Goal: Information Seeking & Learning: Understand process/instructions

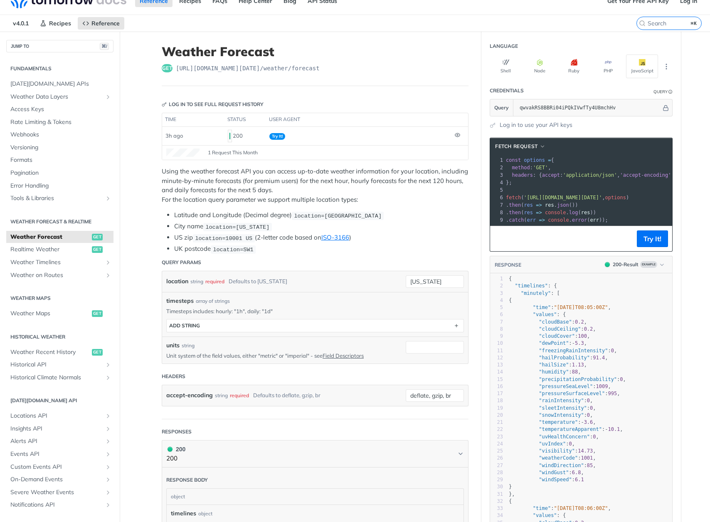
click at [562, 181] on pre "};" at bounding box center [692, 182] width 376 height 7
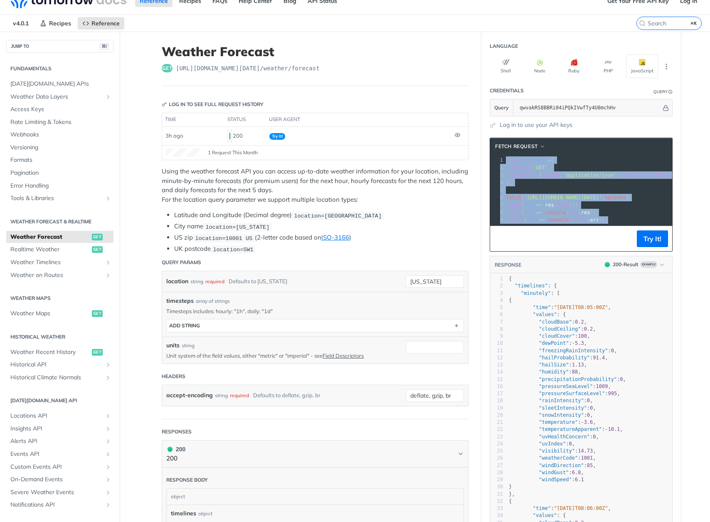
drag, startPoint x: 628, startPoint y: 221, endPoint x: 501, endPoint y: 159, distance: 140.7
click at [504, 159] on div "1 const options = { 2 method : 'GET' , 3 headers : { accept : 'application/json…" at bounding box center [692, 189] width 376 height 67
copy div "const options = { 2 method : 'GET' , 3 headers : { accept : 'application/json' …"
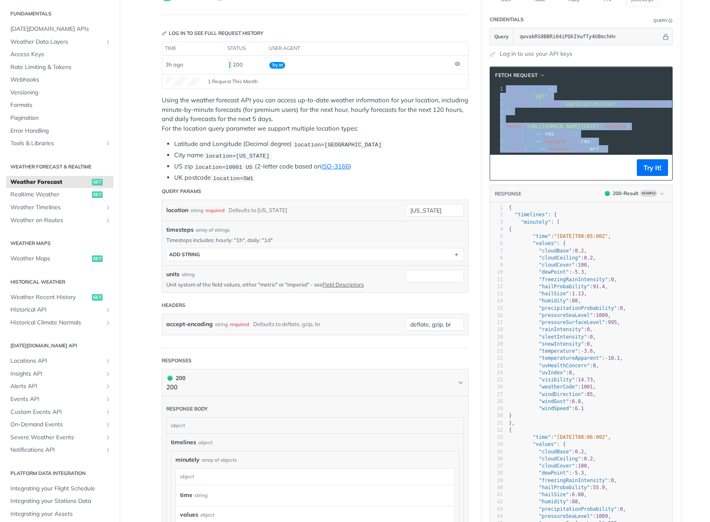
scroll to position [85, 0]
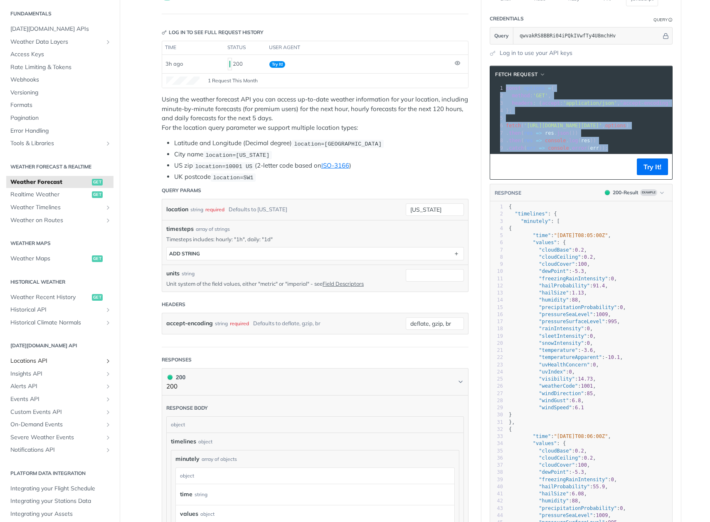
click at [42, 357] on span "Locations API" at bounding box center [56, 361] width 92 height 8
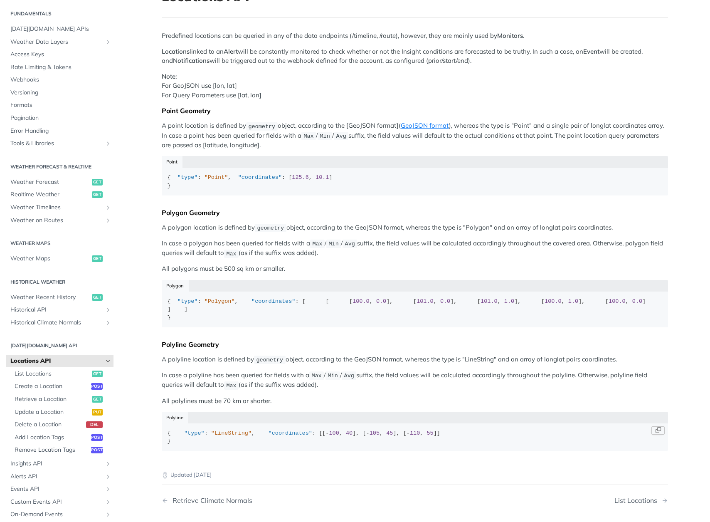
scroll to position [67, 0]
click at [49, 372] on span "List Locations" at bounding box center [52, 374] width 75 height 8
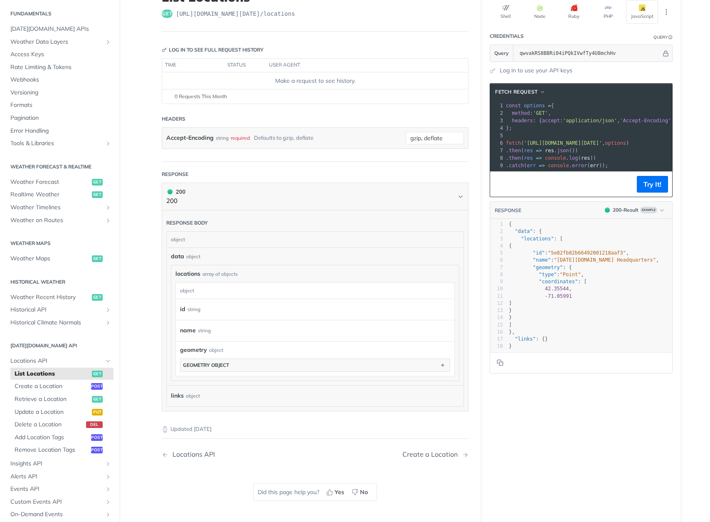
click at [200, 325] on div "string" at bounding box center [204, 330] width 13 height 12
click at [204, 336] on div "name string" at bounding box center [309, 330] width 258 height 12
click at [178, 241] on div "object" at bounding box center [314, 240] width 295 height 16
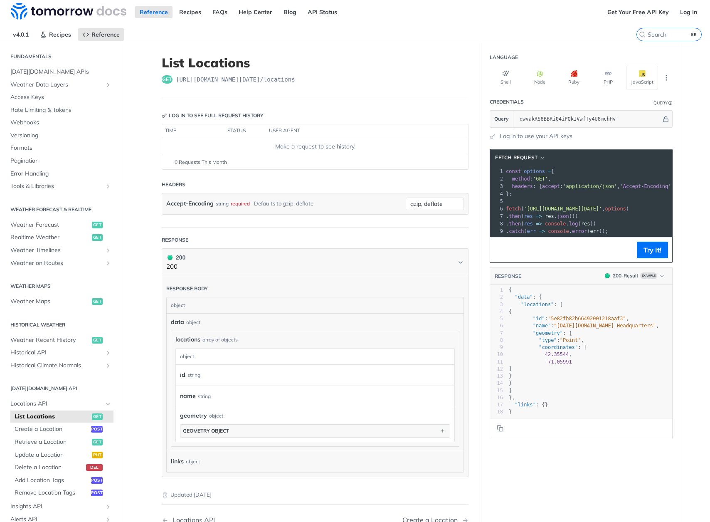
click at [313, 149] on div "Make a request to see history." at bounding box center [314, 146] width 299 height 9
